Goal: Information Seeking & Learning: Learn about a topic

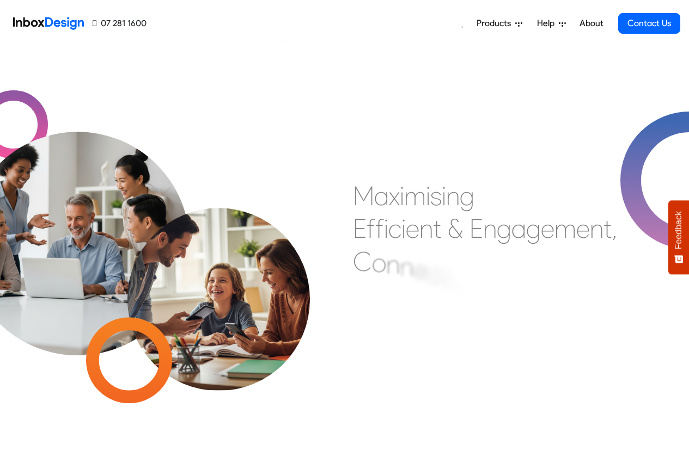
click at [501, 24] on span "Products" at bounding box center [495, 23] width 39 height 13
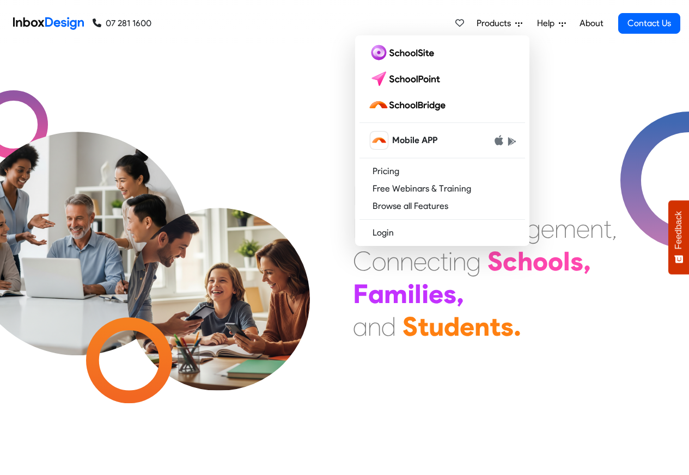
click at [680, 52] on div "M a x i m i s i n g E f f i c i e n t & E n g a g e m e n t , C o n n e c t i n…" at bounding box center [344, 261] width 689 height 428
